Goal: Navigation & Orientation: Find specific page/section

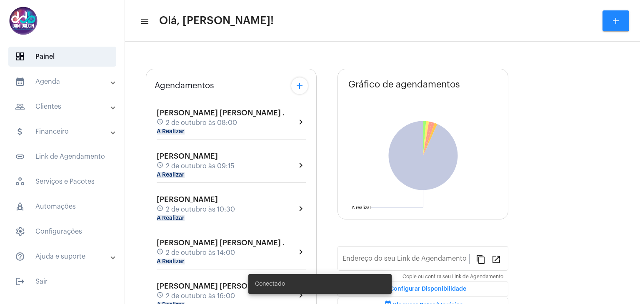
type input "[URL][DOMAIN_NAME][PERSON_NAME]"
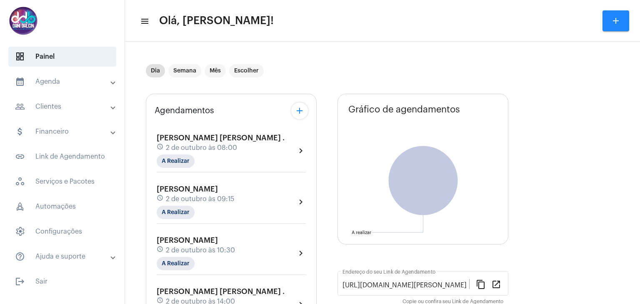
click at [72, 139] on mat-expansion-panel-header "attach_money Financeiro" at bounding box center [65, 132] width 120 height 20
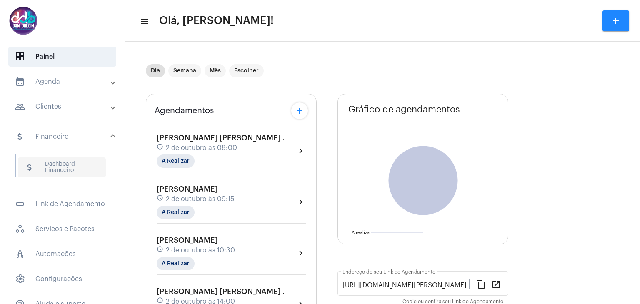
click at [68, 174] on span "attach_money Dashboard Financeiro" at bounding box center [62, 168] width 88 height 20
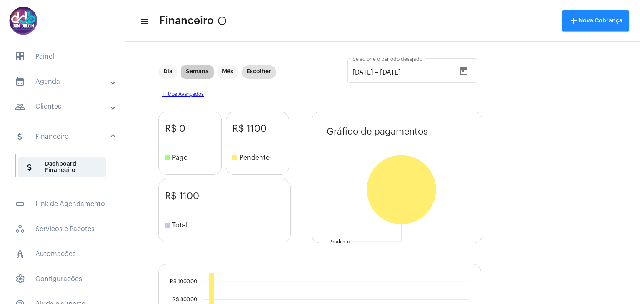
click at [191, 75] on mat-chip "Semana" at bounding box center [197, 71] width 33 height 13
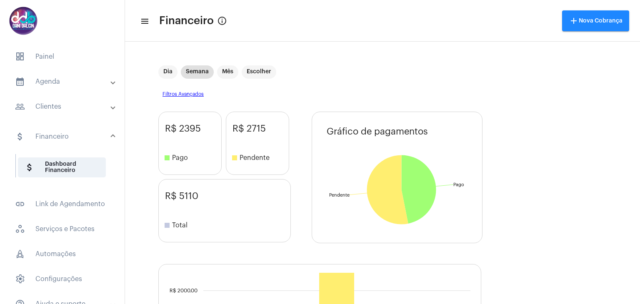
click at [67, 85] on mat-panel-title "calendar_month_outlined Agenda" at bounding box center [63, 82] width 96 height 10
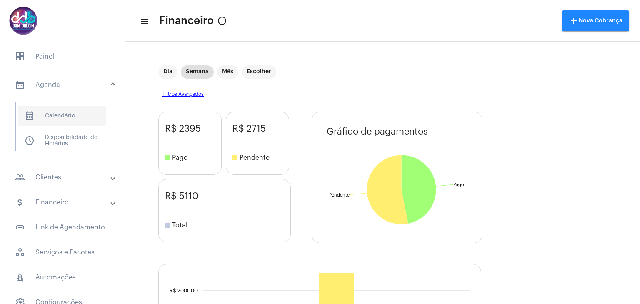
click at [63, 117] on span "calendar_month_outlined Calendário" at bounding box center [62, 116] width 88 height 20
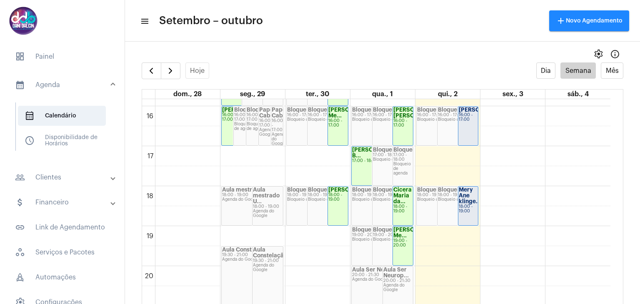
scroll to position [613, 0]
